Goal: Information Seeking & Learning: Learn about a topic

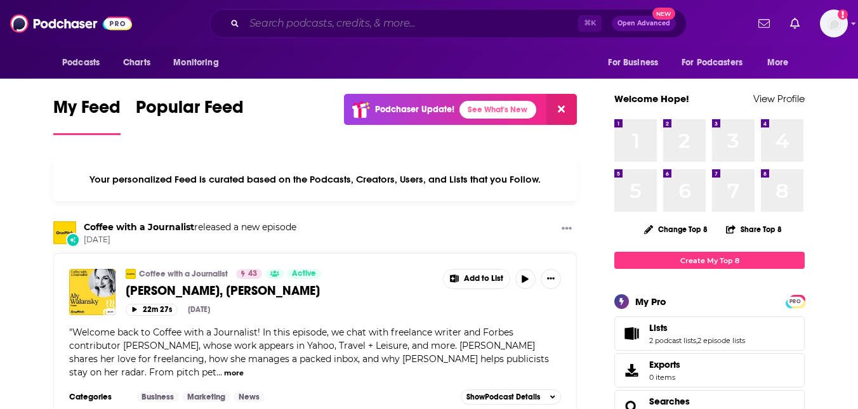
click at [293, 20] on input "Search podcasts, credits, & more..." at bounding box center [411, 23] width 334 height 20
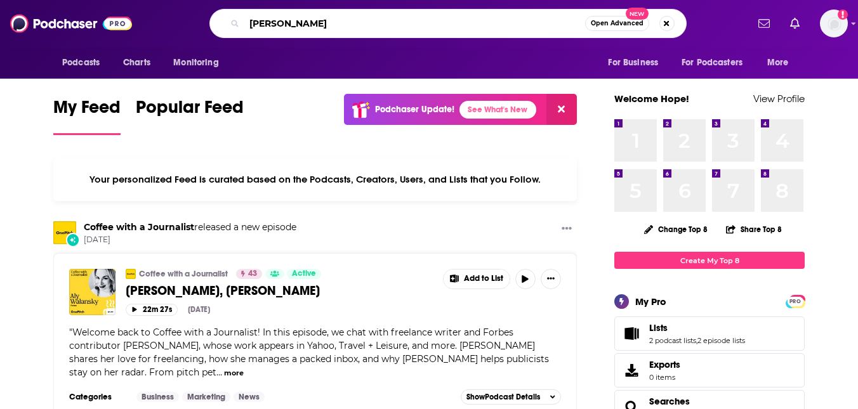
type input "[PERSON_NAME]"
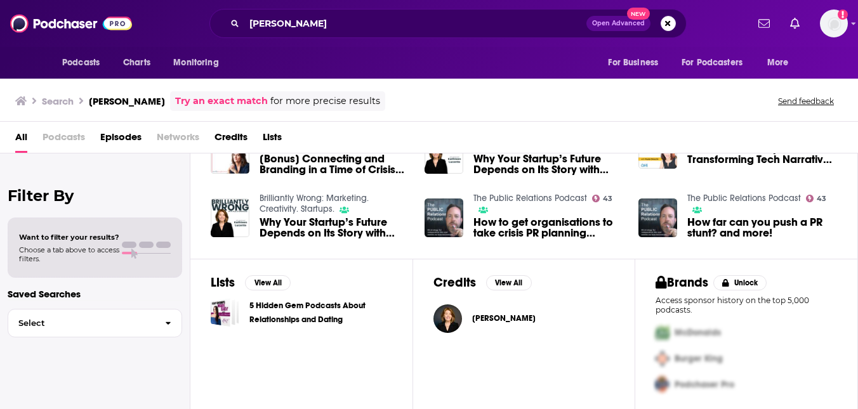
scroll to position [130, 0]
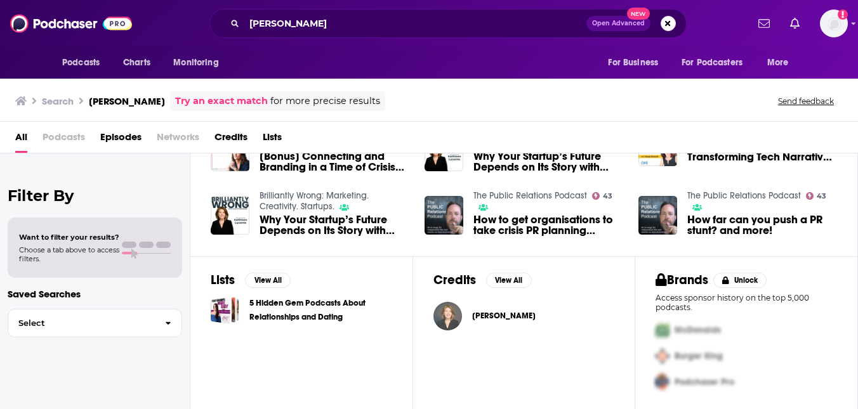
click at [450, 321] on img "Kathleen Lucente" at bounding box center [448, 316] width 29 height 29
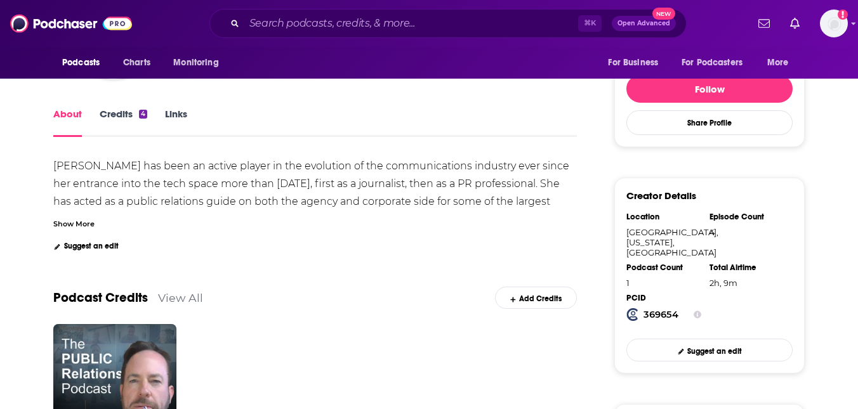
scroll to position [218, 0]
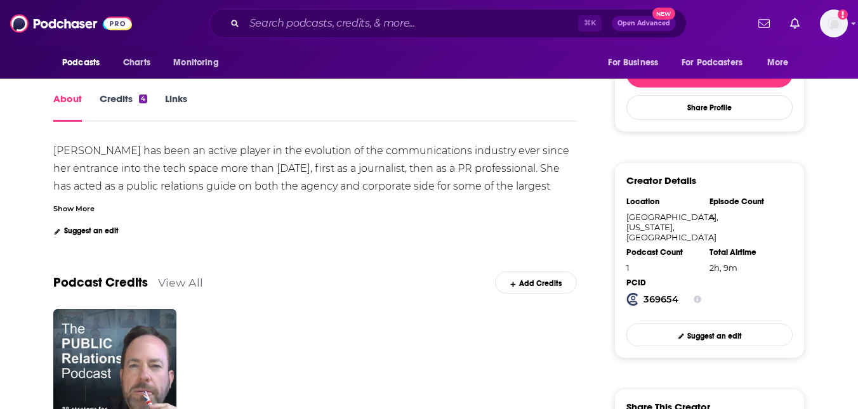
click at [69, 211] on div "Show More" at bounding box center [73, 208] width 41 height 12
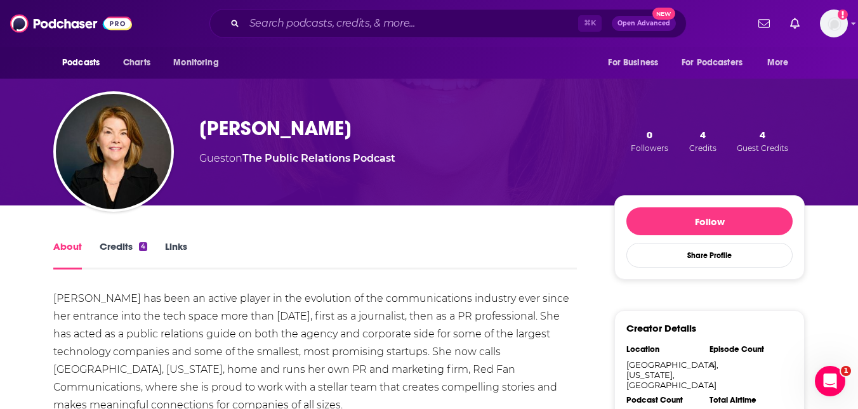
scroll to position [62, 0]
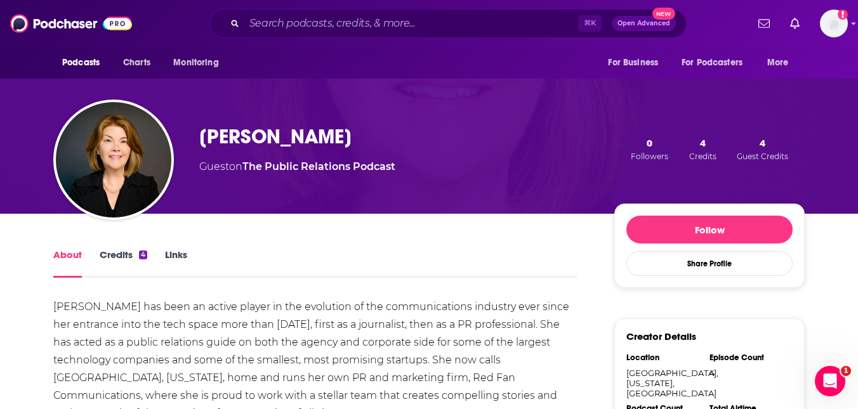
click at [114, 258] on link "Credits 4" at bounding box center [124, 263] width 48 height 29
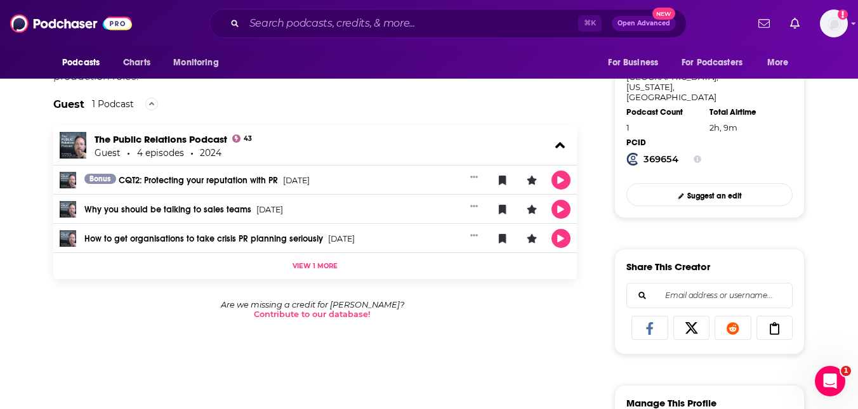
scroll to position [362, 0]
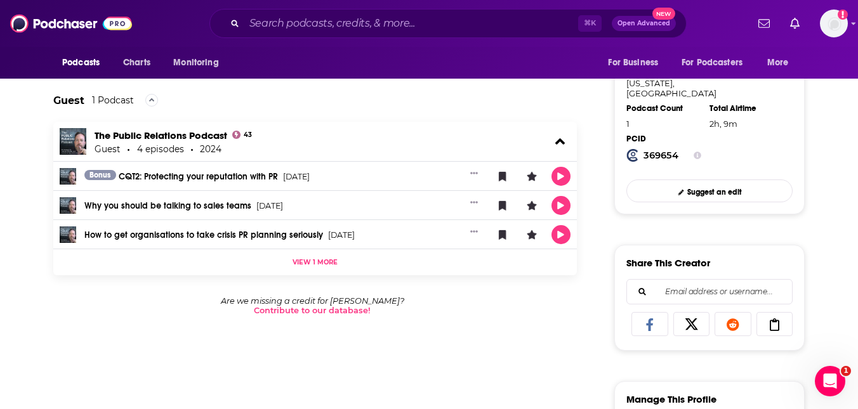
click at [324, 100] on div "Guest 1 Podcast" at bounding box center [315, 100] width 524 height 43
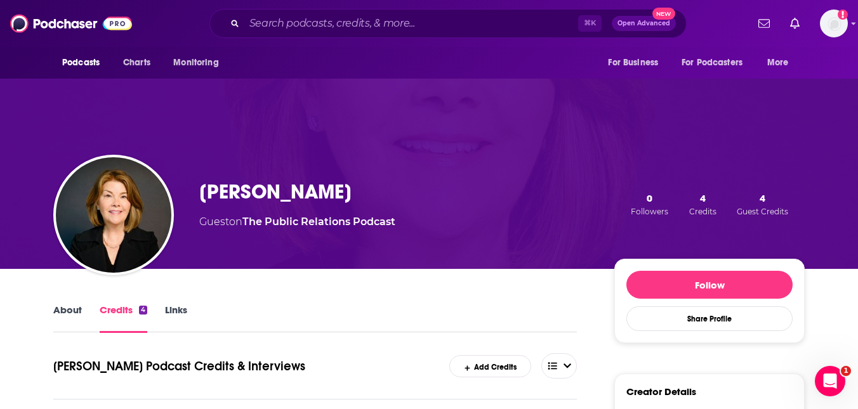
scroll to position [0, 0]
